Goal: Information Seeking & Learning: Check status

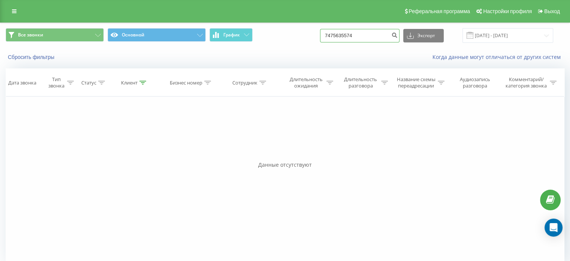
click at [369, 38] on input "7475635574" at bounding box center [360, 36] width 80 height 14
click at [336, 36] on input "7475635574" at bounding box center [360, 36] width 80 height 14
type input "77475635574"
click at [372, 36] on input "77475635574" at bounding box center [360, 36] width 80 height 14
click at [342, 34] on input "77475635574" at bounding box center [360, 36] width 80 height 14
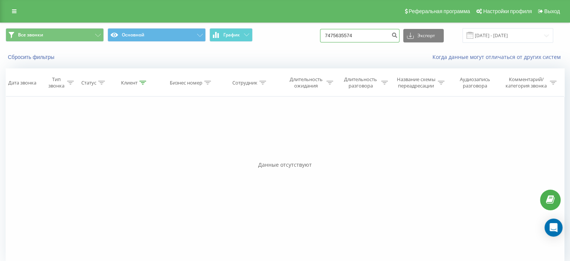
click at [366, 36] on input "7475635574" at bounding box center [360, 36] width 80 height 14
type input "7475635574"
click at [336, 37] on input "7475635574" at bounding box center [360, 36] width 80 height 14
type input "77475635574"
drag, startPoint x: 357, startPoint y: 35, endPoint x: 320, endPoint y: 42, distance: 37.5
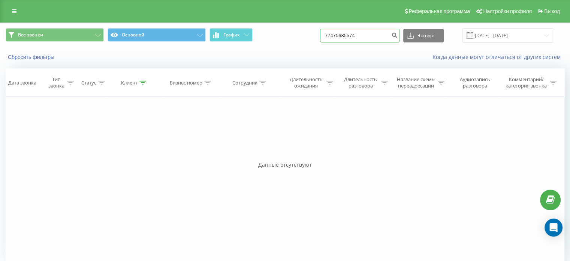
click at [320, 42] on div "Все звонки Основной График 77475635574 Экспорт .csv .xls .xlsx [DATE] - [DATE]" at bounding box center [285, 35] width 559 height 15
type input "574"
